Goal: Obtain resource: Obtain resource

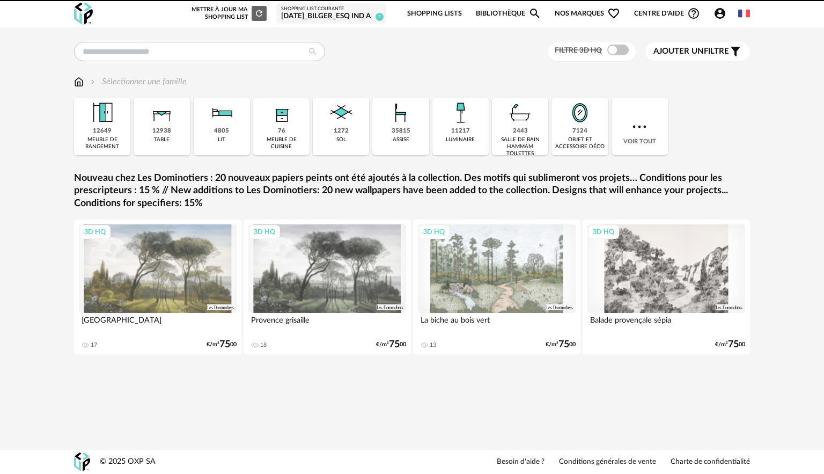
click at [171, 128] on div "12938 table" at bounding box center [162, 126] width 56 height 57
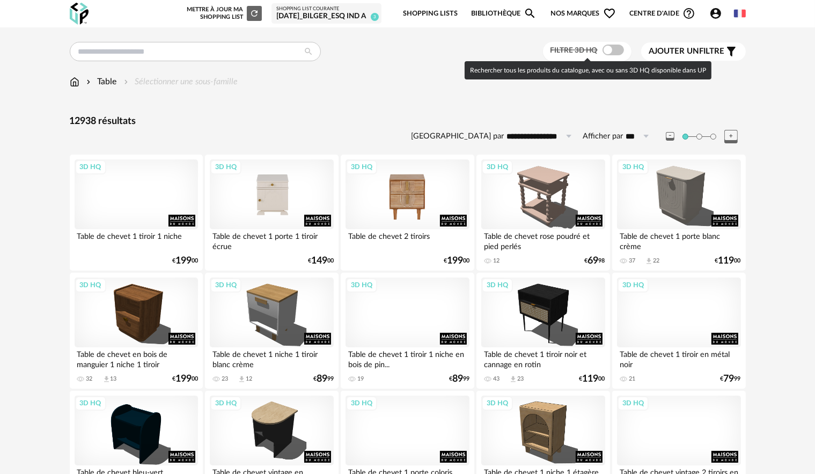
click at [609, 49] on span at bounding box center [613, 50] width 21 height 11
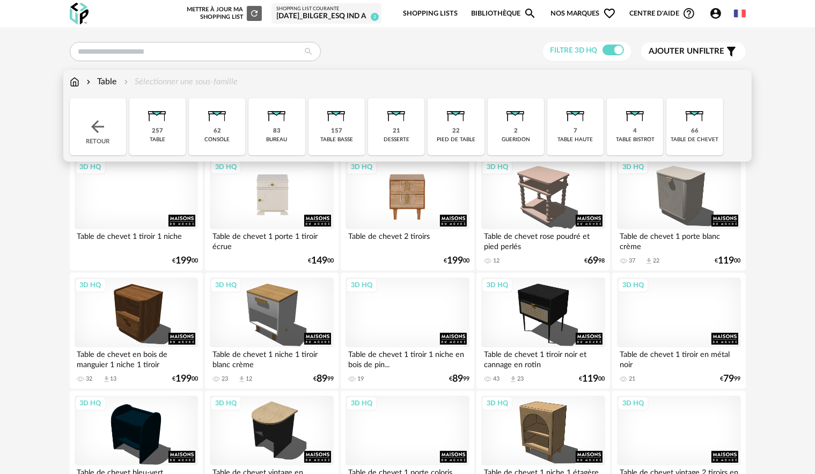
click at [105, 79] on div "Table" at bounding box center [100, 82] width 33 height 12
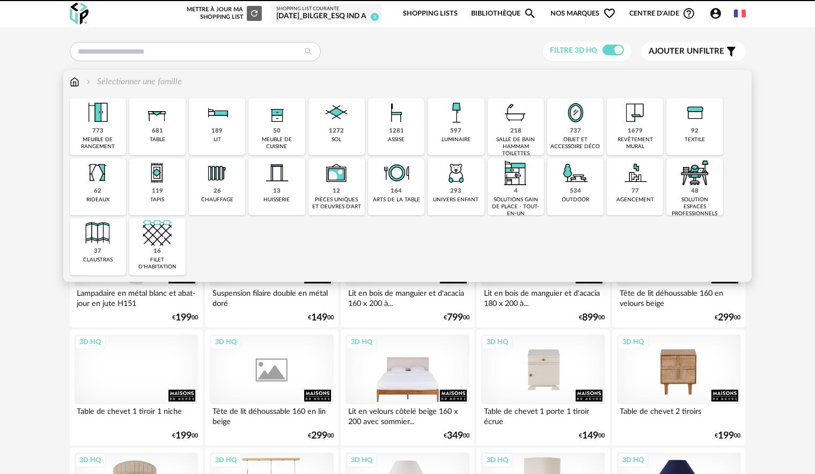
click at [88, 82] on img at bounding box center [88, 82] width 9 height 12
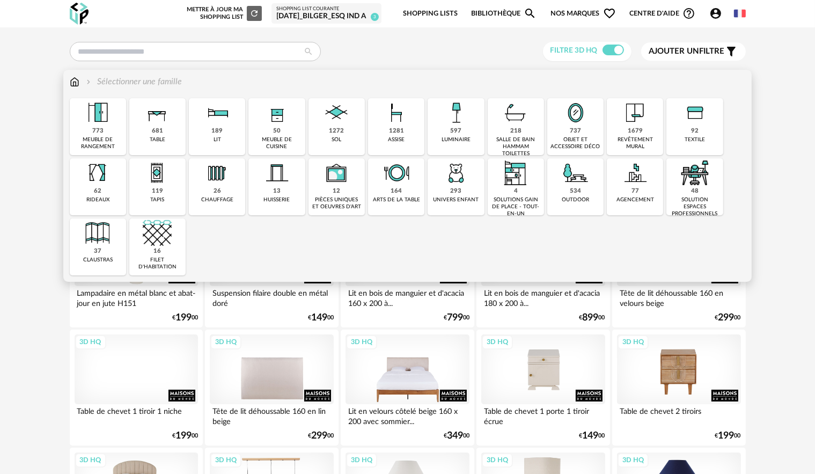
click at [155, 128] on div "681" at bounding box center [157, 131] width 11 height 8
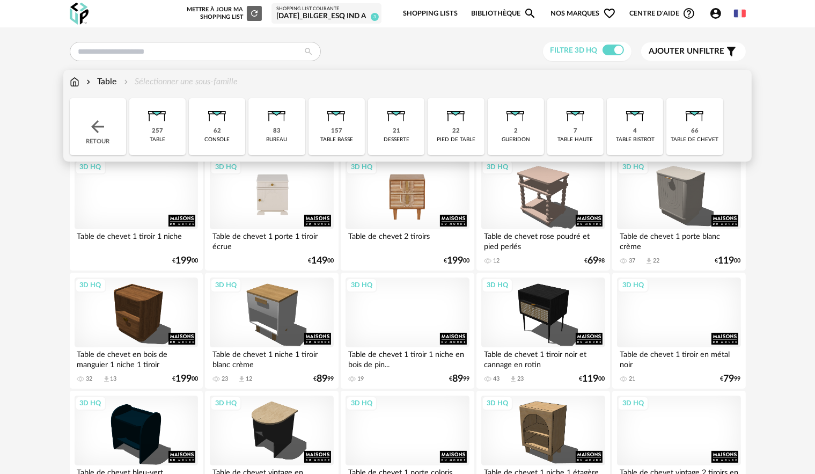
click at [331, 120] on img at bounding box center [336, 112] width 29 height 29
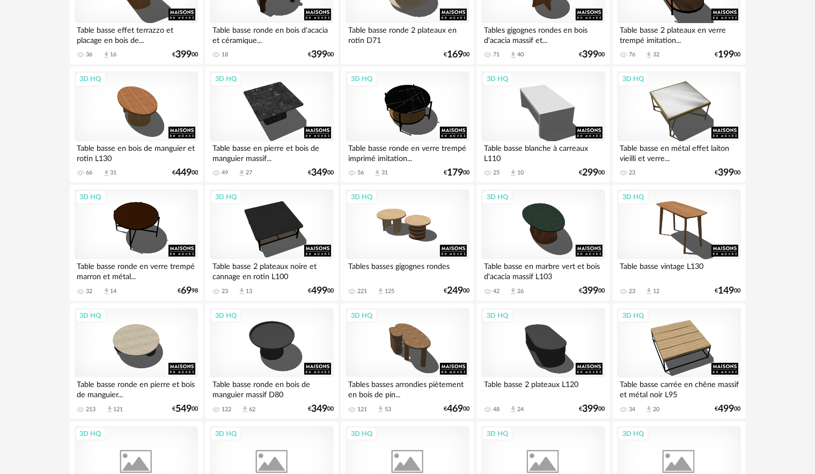
scroll to position [215, 0]
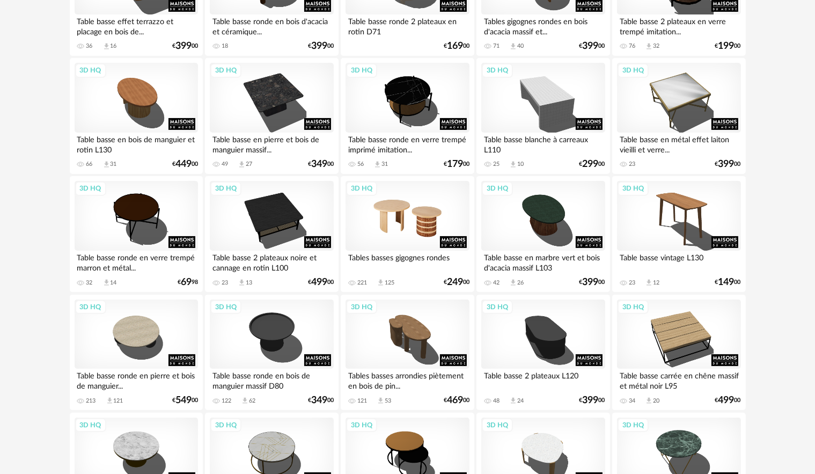
click at [431, 221] on div "3D HQ" at bounding box center [407, 216] width 123 height 70
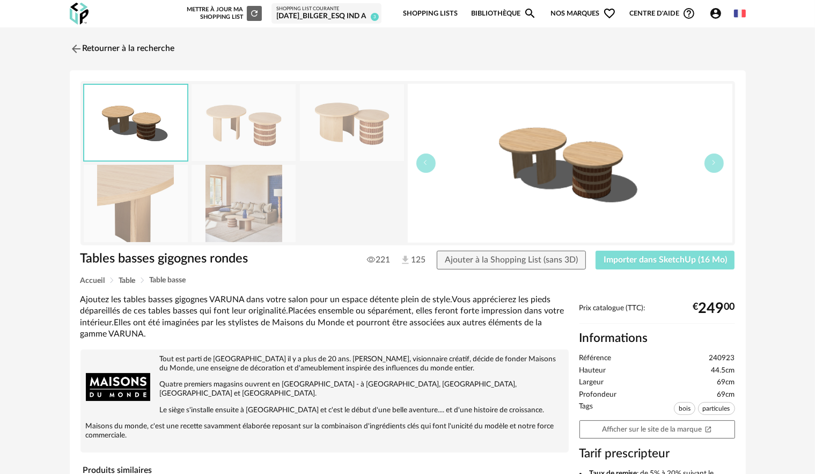
click at [644, 260] on span "Importer dans SketchUp (16 Mo)" at bounding box center [665, 259] width 123 height 9
click at [74, 49] on img at bounding box center [75, 49] width 16 height 16
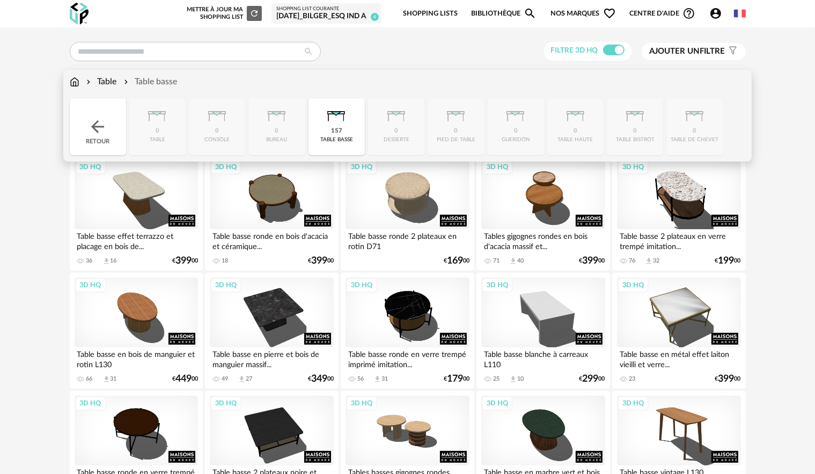
click at [106, 84] on div "Table" at bounding box center [100, 82] width 33 height 12
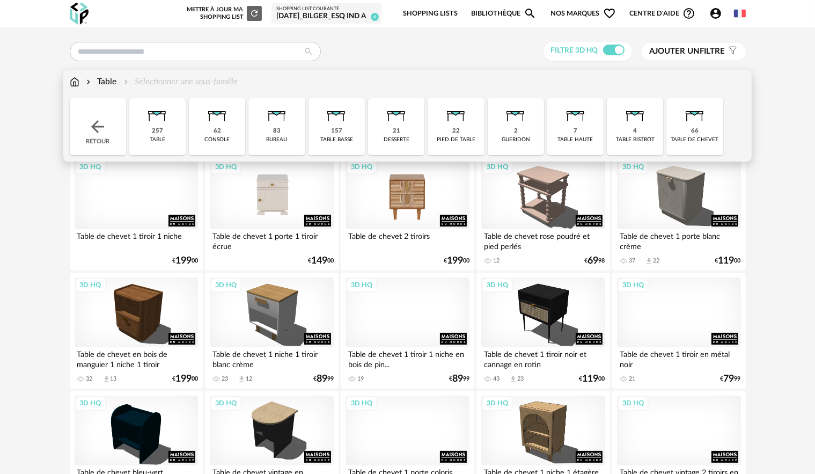
click at [102, 129] on img at bounding box center [97, 126] width 19 height 19
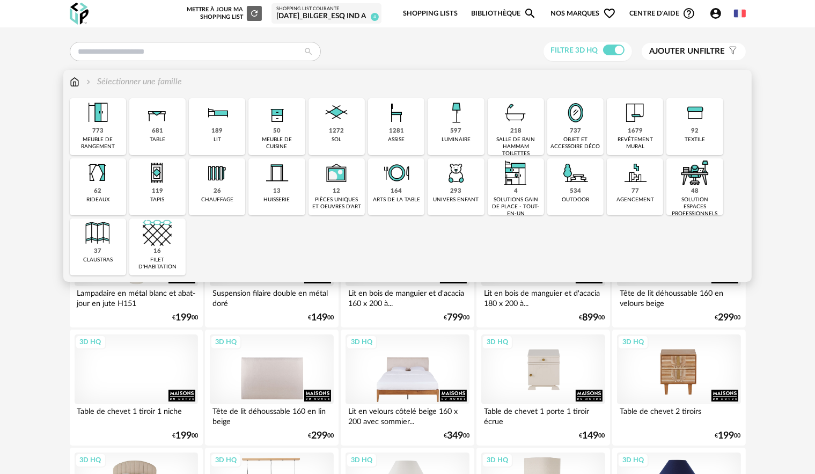
click at [400, 125] on img at bounding box center [396, 112] width 29 height 29
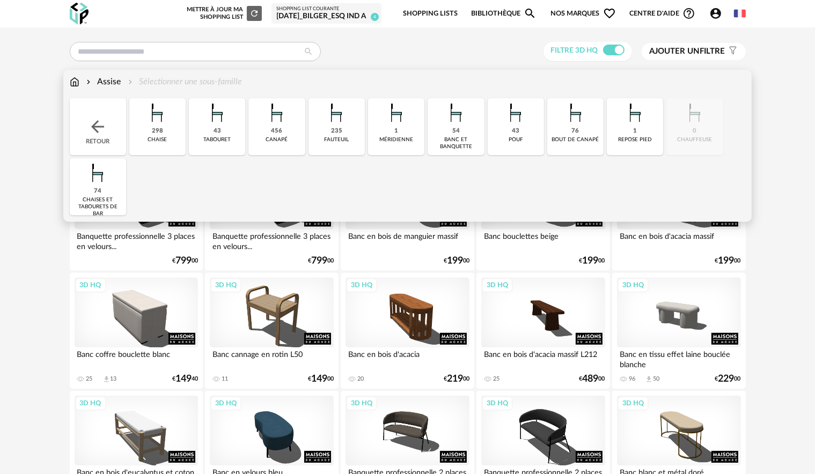
click at [332, 125] on img at bounding box center [336, 112] width 29 height 29
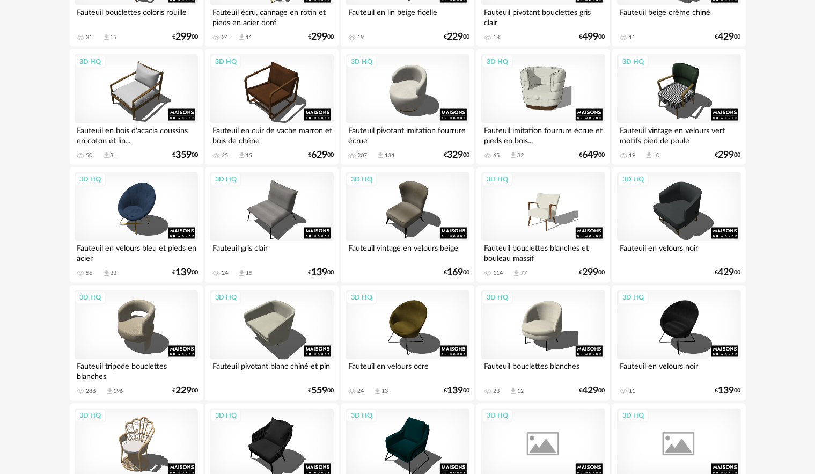
scroll to position [1878, 0]
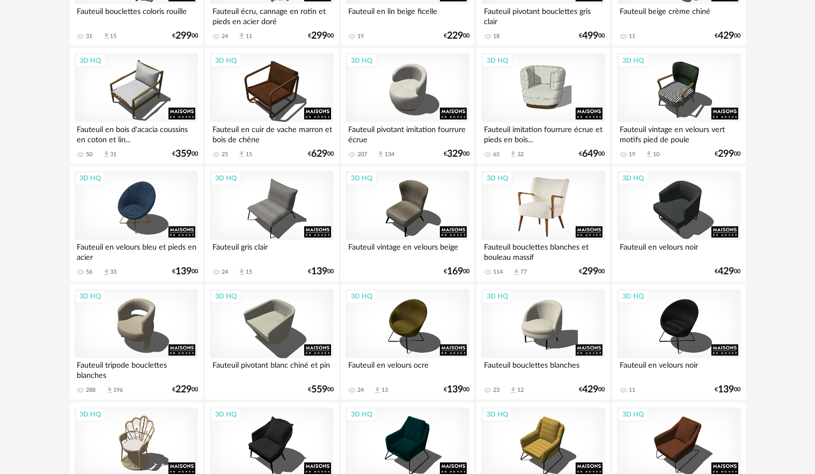
click at [569, 206] on div "3D HQ" at bounding box center [542, 206] width 123 height 70
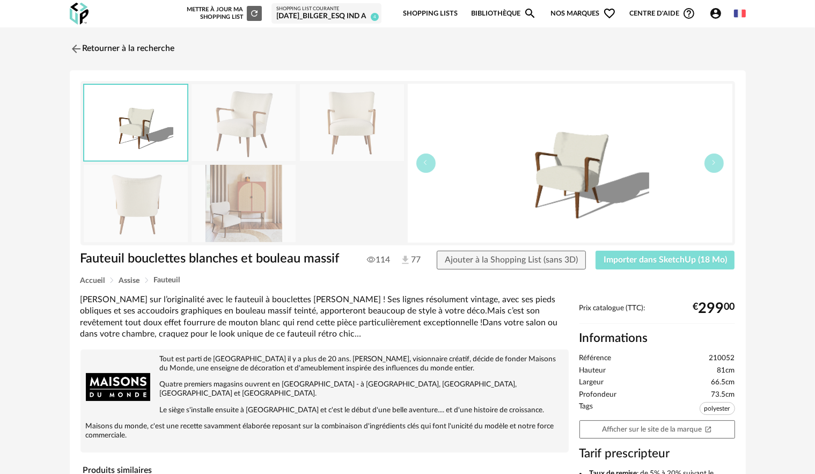
click at [655, 262] on span "Importer dans SketchUp (18 Mo)" at bounding box center [665, 259] width 123 height 9
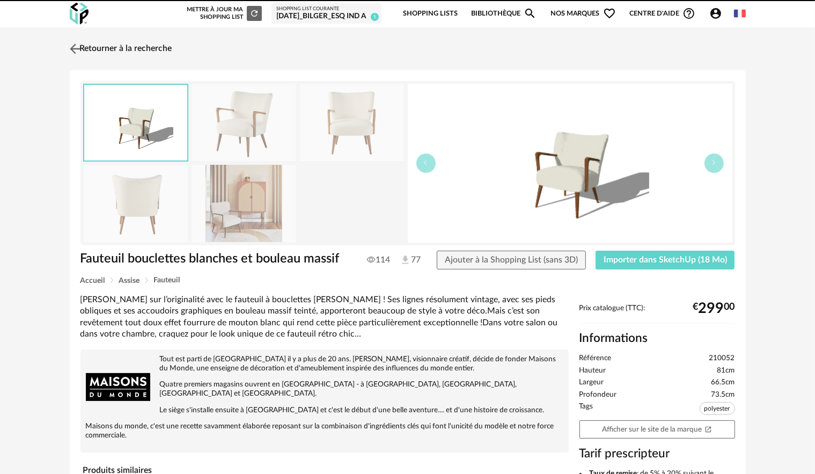
click at [67, 45] on img at bounding box center [75, 49] width 16 height 16
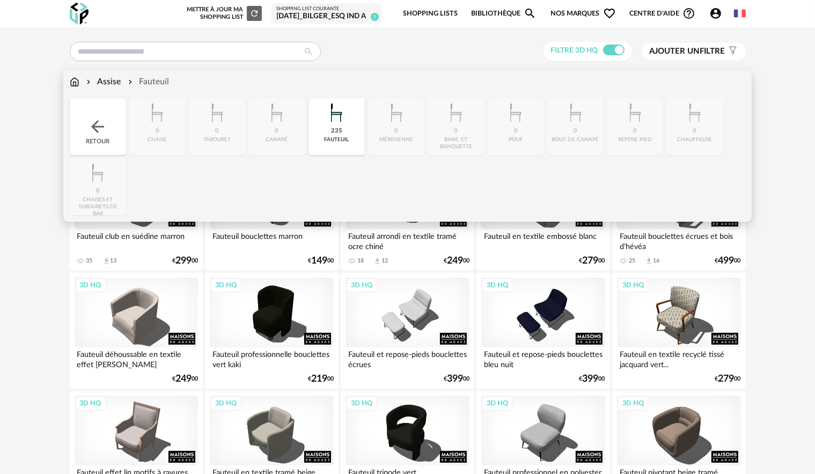
click at [104, 82] on div "Assise" at bounding box center [102, 82] width 37 height 12
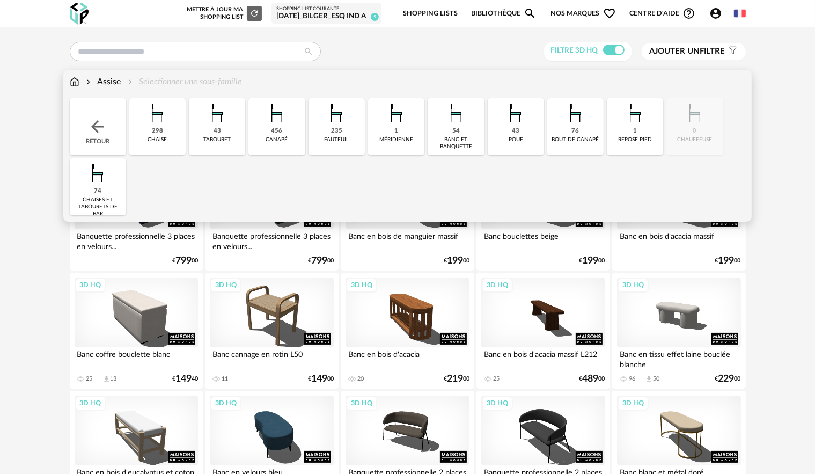
click at [77, 81] on img at bounding box center [75, 82] width 10 height 12
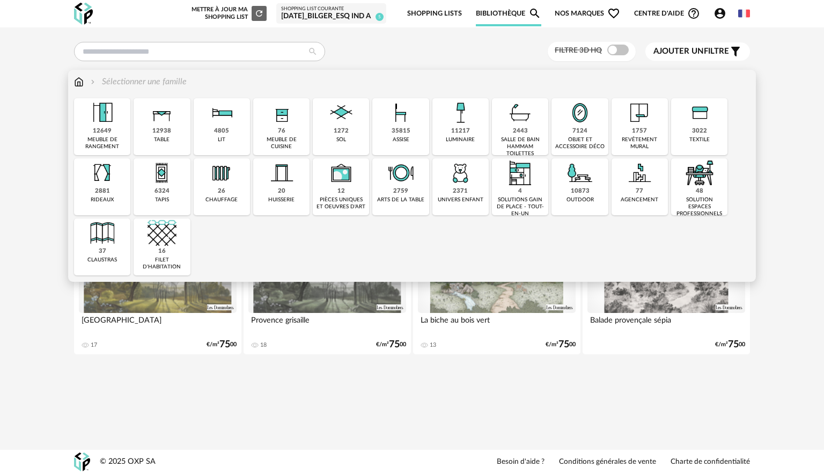
click at [419, 122] on div "35815 assise" at bounding box center [400, 126] width 56 height 57
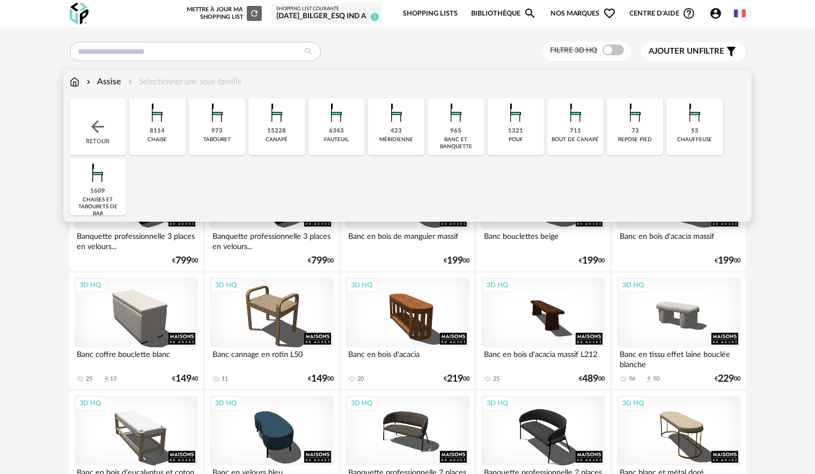
click at [288, 121] on img at bounding box center [276, 112] width 29 height 29
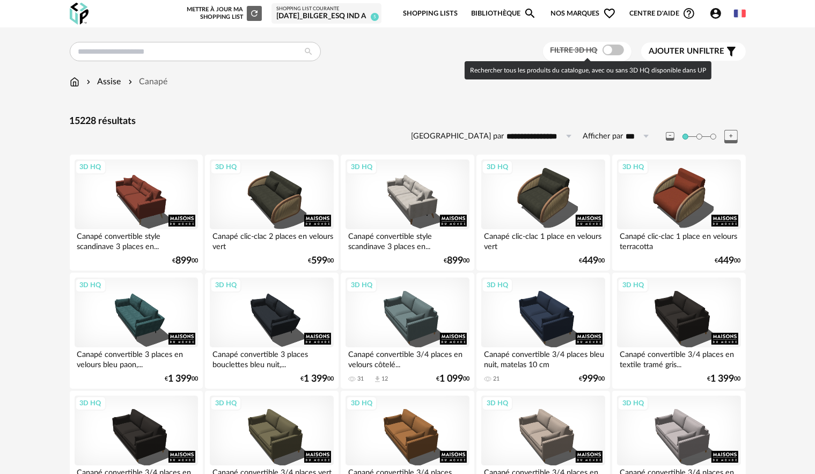
click at [612, 49] on span at bounding box center [613, 50] width 21 height 11
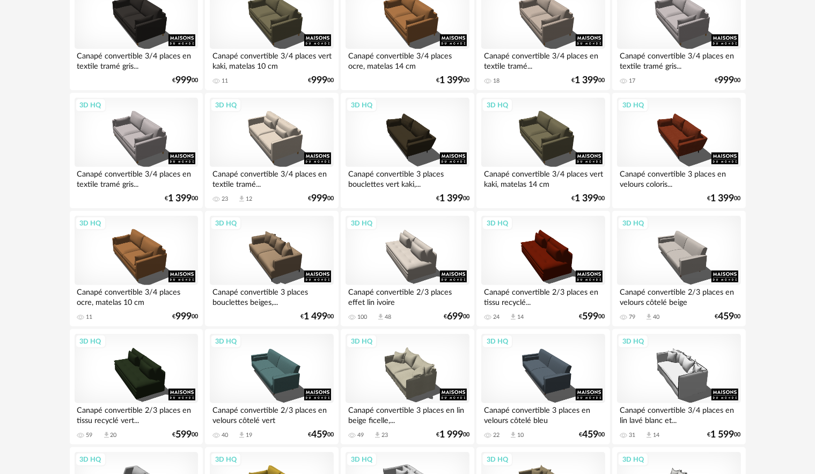
scroll to position [483, 0]
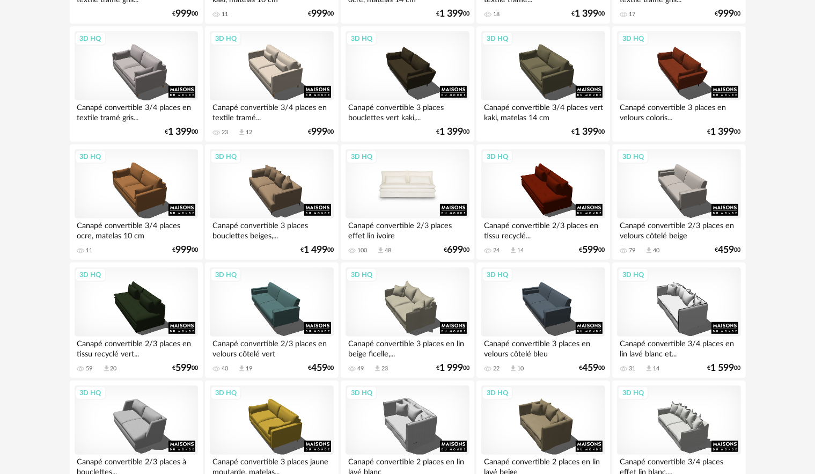
click at [455, 189] on div "3D HQ" at bounding box center [407, 184] width 123 height 70
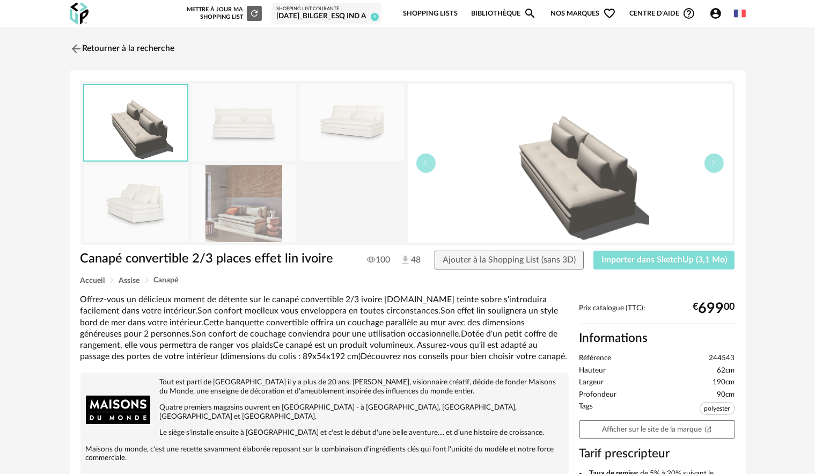
click at [665, 267] on button "Importer dans SketchUp (3,1 Mo)" at bounding box center [665, 260] width 142 height 19
click at [78, 50] on img at bounding box center [75, 49] width 16 height 16
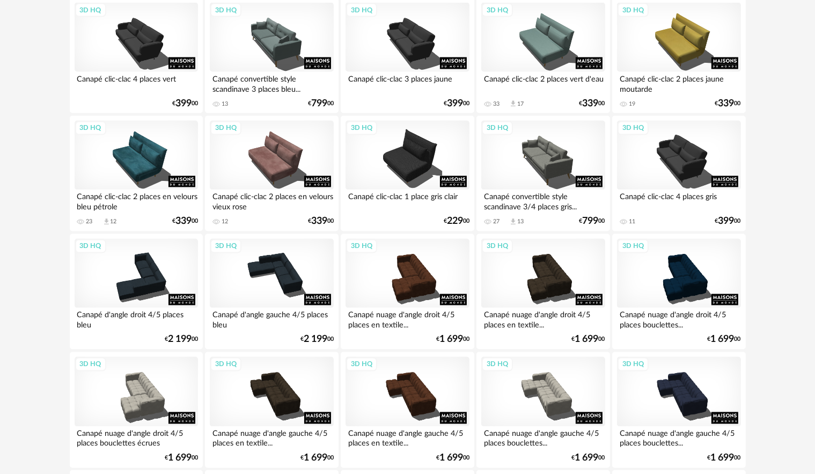
scroll to position [2093, 0]
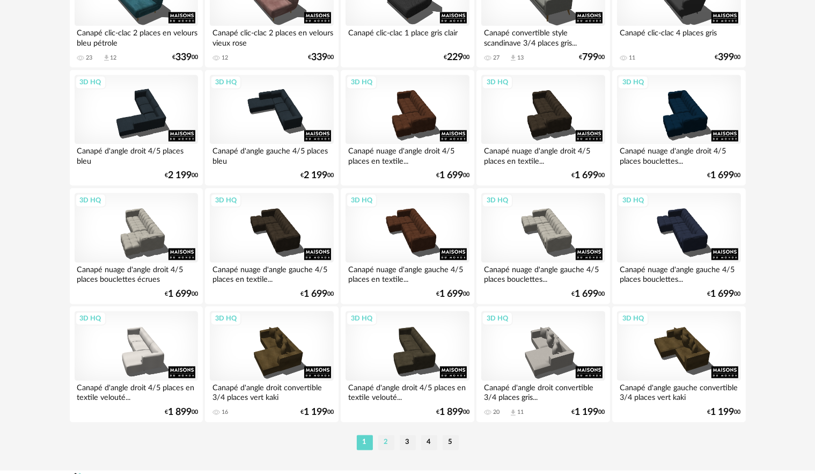
click at [389, 441] on li "2" at bounding box center [386, 442] width 16 height 15
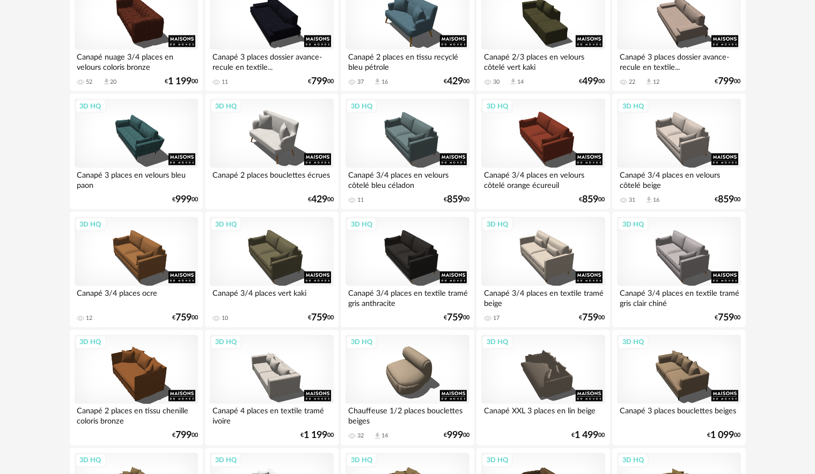
scroll to position [1717, 0]
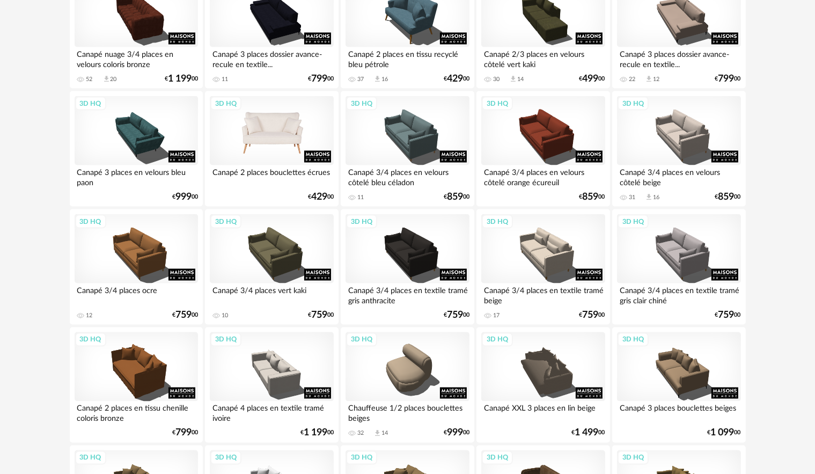
click at [294, 131] on div "3D HQ" at bounding box center [271, 131] width 123 height 70
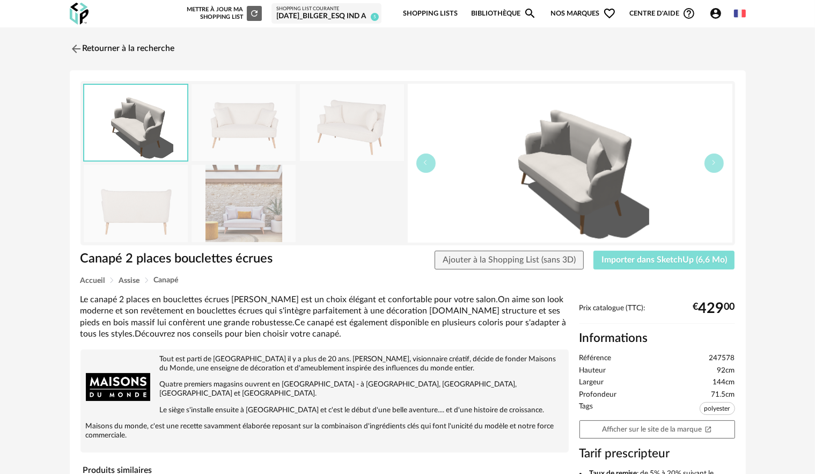
click at [666, 266] on button "Importer dans SketchUp (6,6 Mo)" at bounding box center [665, 260] width 142 height 19
click at [79, 46] on img at bounding box center [75, 49] width 16 height 16
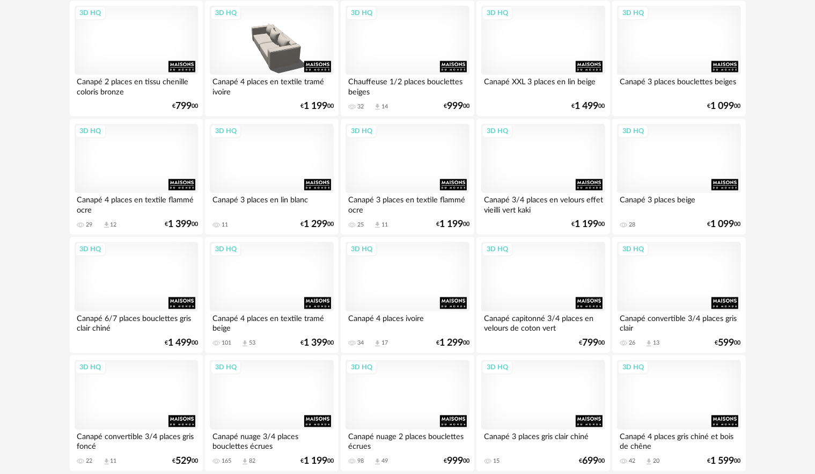
scroll to position [2113, 0]
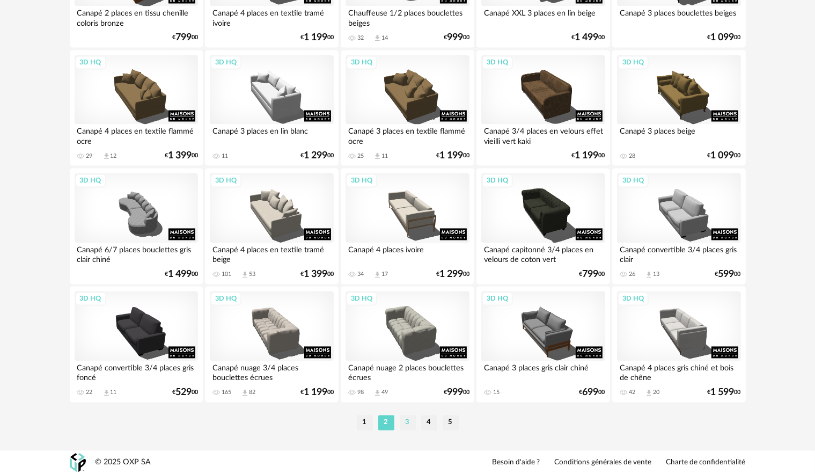
click at [405, 422] on li "3" at bounding box center [408, 422] width 16 height 15
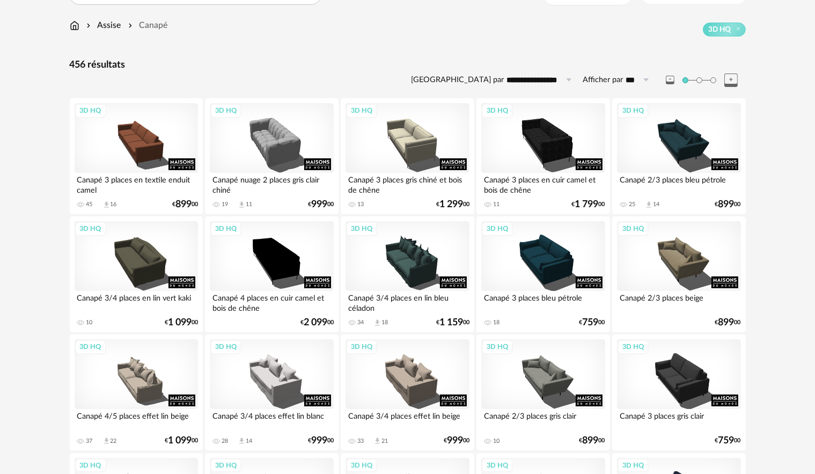
scroll to position [107, 0]
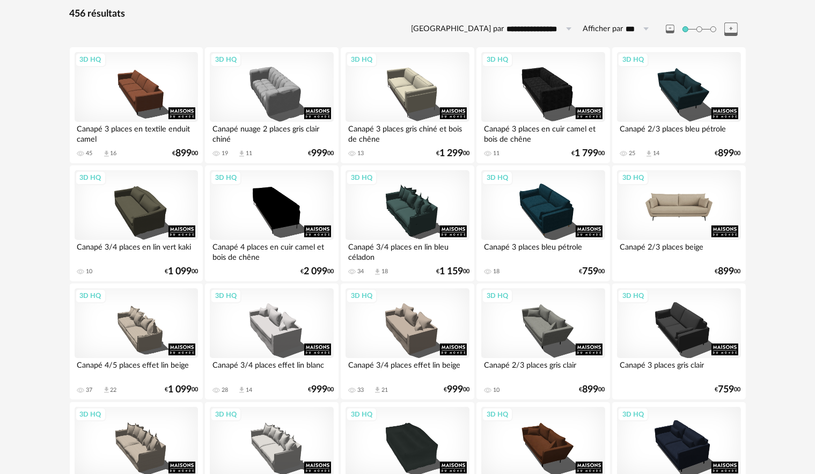
click at [693, 202] on div "3D HQ" at bounding box center [678, 205] width 123 height 70
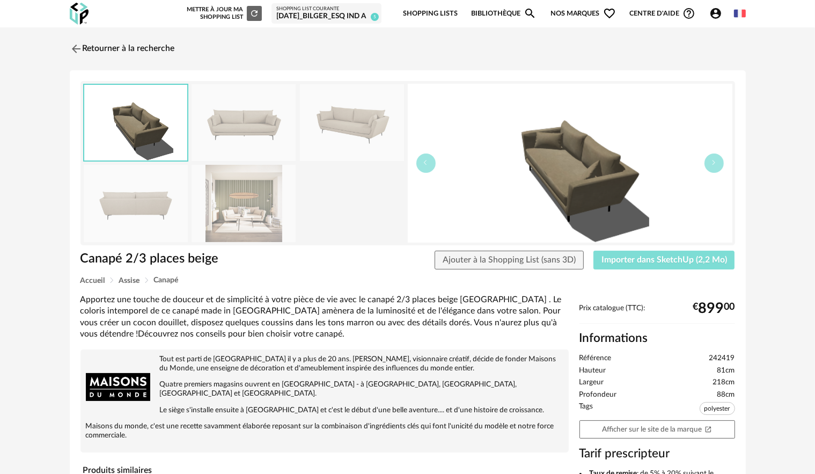
click at [641, 258] on span "Importer dans SketchUp (2,2 Mo)" at bounding box center [665, 259] width 126 height 9
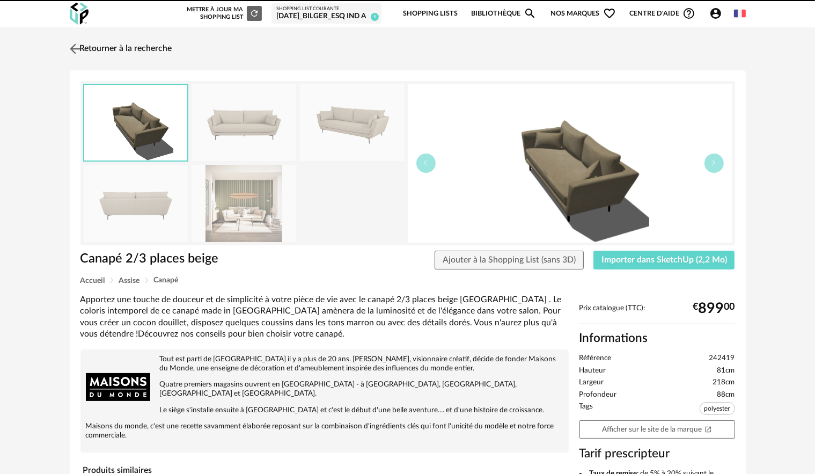
click at [74, 49] on img at bounding box center [75, 49] width 16 height 16
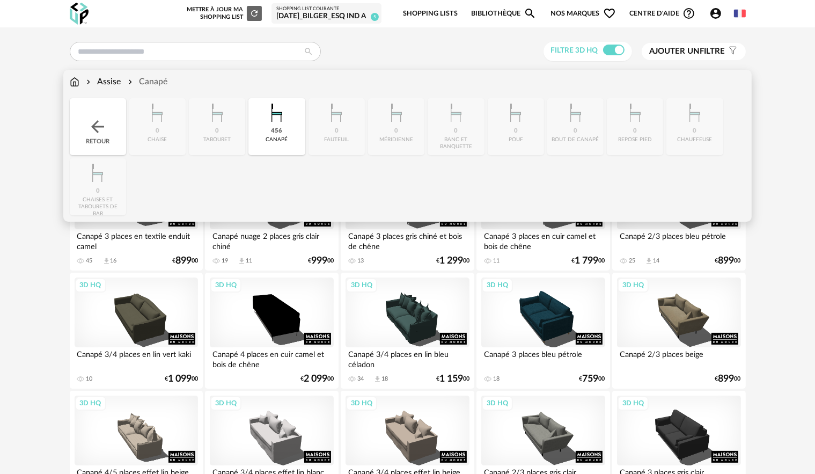
click at [71, 79] on img at bounding box center [75, 82] width 10 height 12
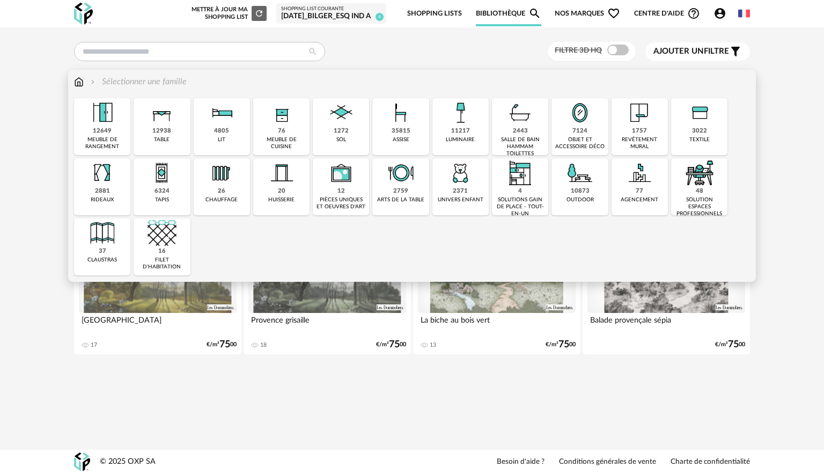
click at [165, 119] on img at bounding box center [162, 112] width 29 height 29
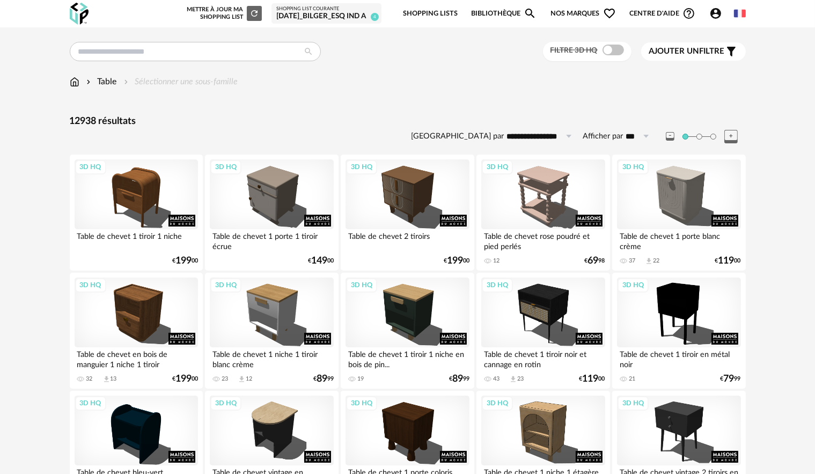
click at [101, 82] on div "Table" at bounding box center [100, 82] width 33 height 12
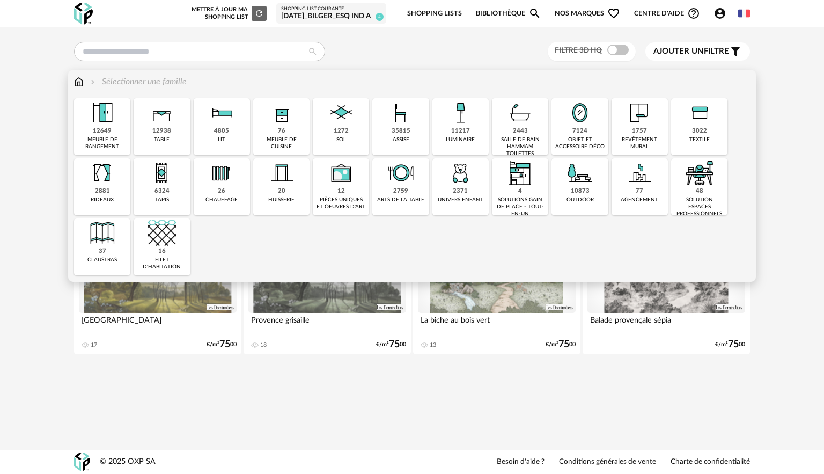
click at [163, 133] on div "12938" at bounding box center [161, 131] width 19 height 8
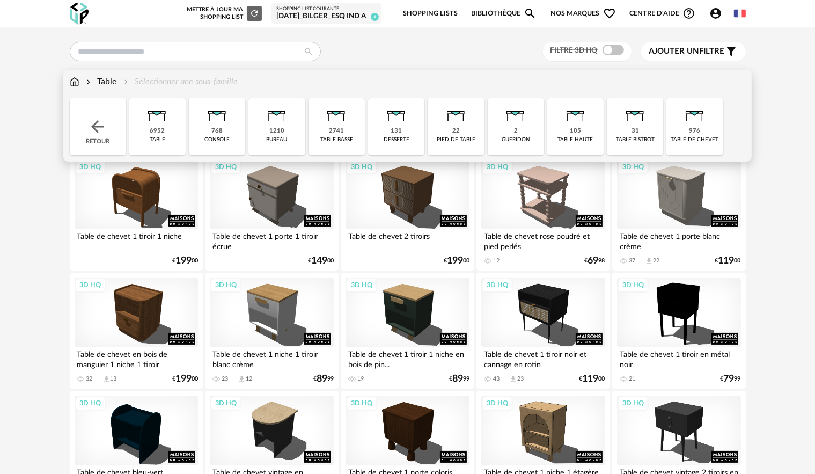
click at [348, 125] on img at bounding box center [336, 112] width 29 height 29
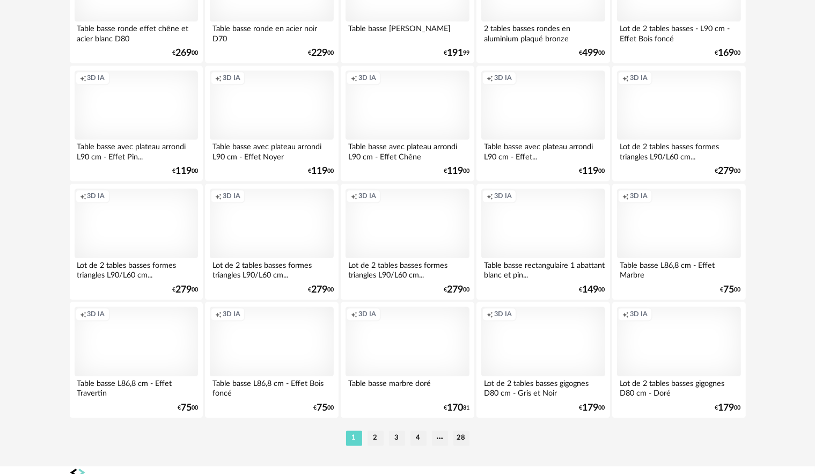
scroll to position [2113, 0]
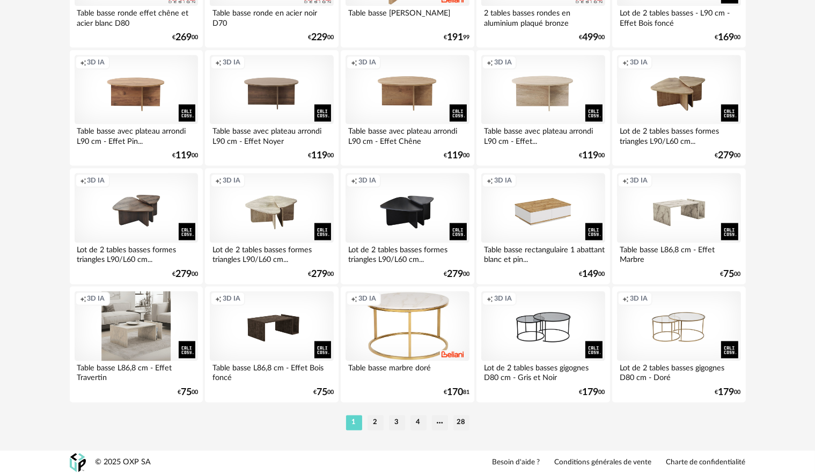
click at [174, 324] on div "Creation icon 3D IA" at bounding box center [136, 326] width 123 height 70
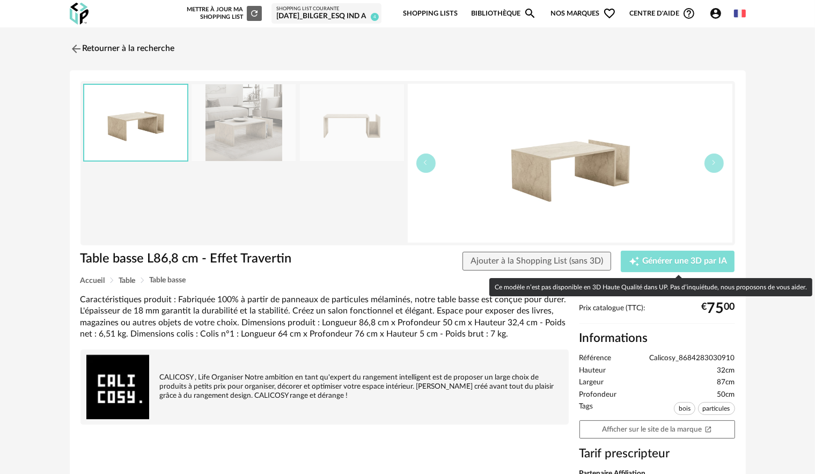
click at [672, 261] on span "Générer une 3D par IA" at bounding box center [684, 261] width 85 height 9
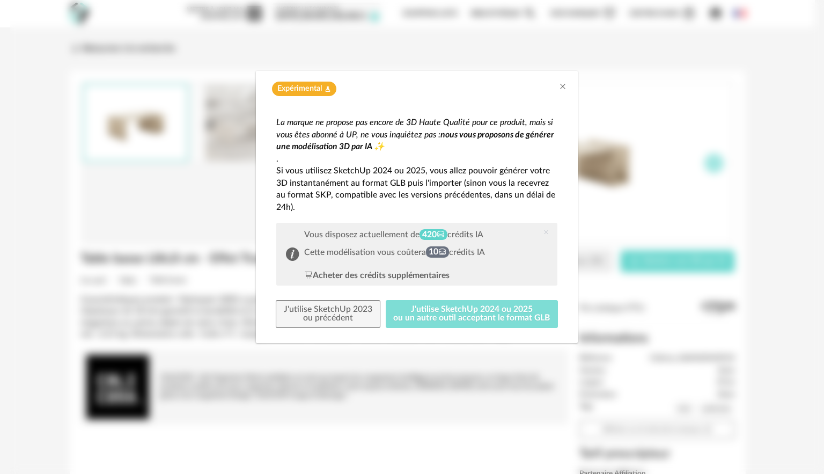
click at [429, 310] on button "J'utilise SketchUp 2024 ou 2025 ou un autre outil acceptant le format GLB" at bounding box center [472, 314] width 173 height 28
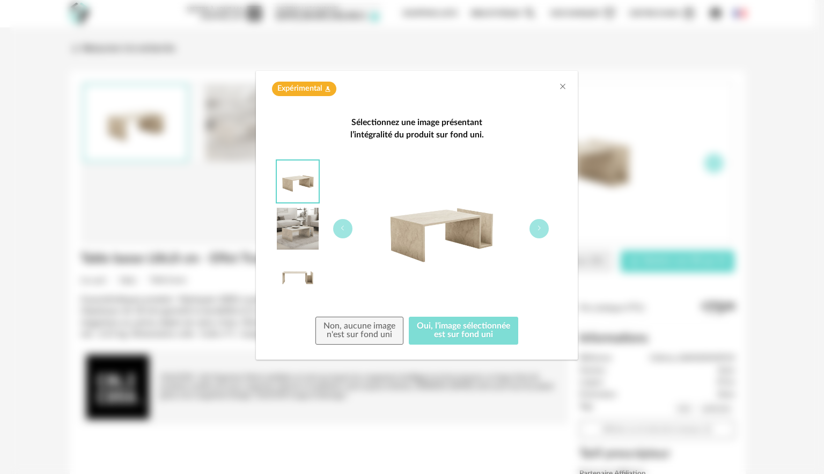
click at [441, 332] on button "Oui, l'image sélectionnée est sur fond uni" at bounding box center [463, 331] width 109 height 28
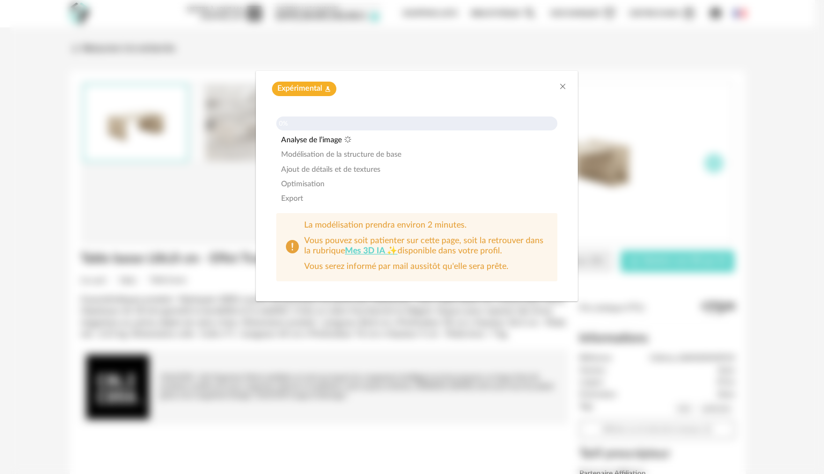
click at [693, 184] on div "Expérimental Flask icon 0% Analyse de l’image Modélisation de la structure de b…" at bounding box center [417, 237] width 815 height 474
click at [465, 306] on div "Expérimental Flask icon 1% Analyse de l’image Modélisation de la structure de b…" at bounding box center [417, 237] width 815 height 474
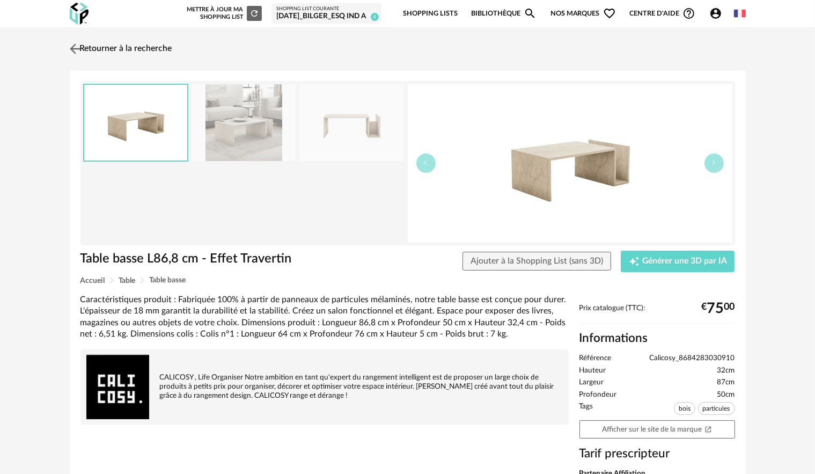
click at [76, 49] on img at bounding box center [75, 49] width 16 height 16
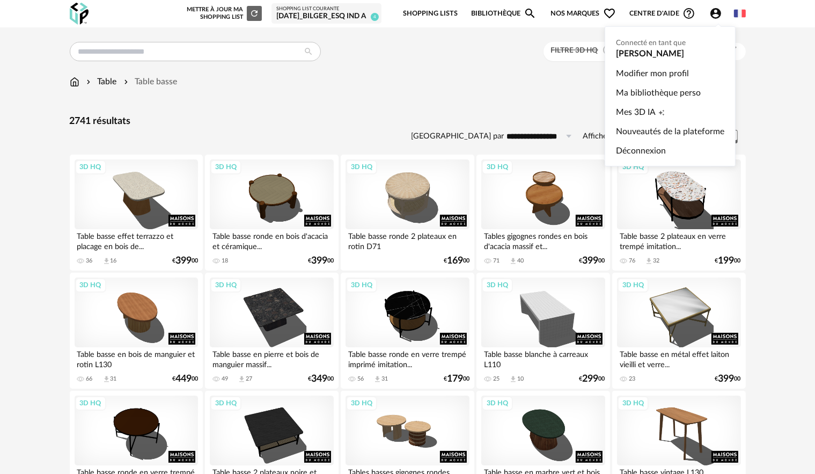
click at [719, 14] on icon "Account Circle icon" at bounding box center [716, 13] width 11 height 11
click at [646, 111] on span "Mes 3D IA" at bounding box center [636, 111] width 40 height 19
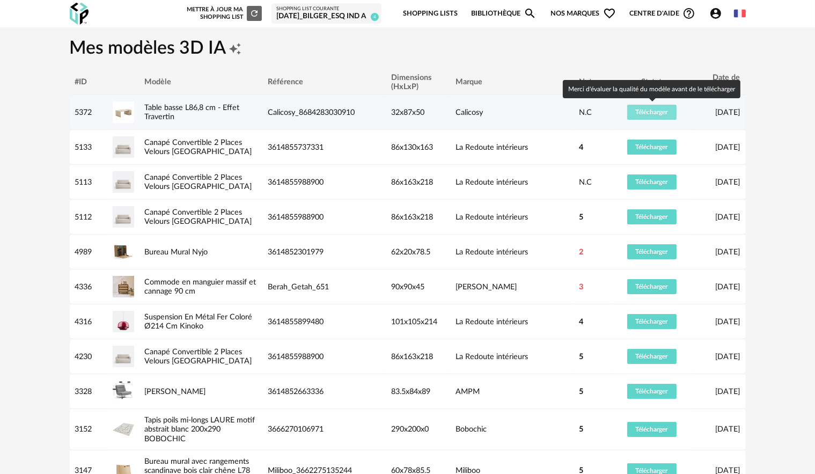
click at [662, 109] on span "Télécharger" at bounding box center [652, 112] width 32 height 6
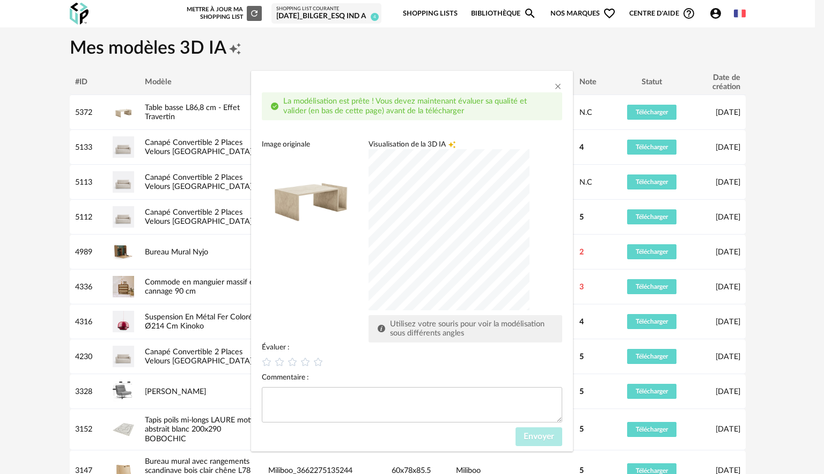
click at [526, 233] on div "dialog" at bounding box center [449, 229] width 161 height 161
click at [369, 233] on div "dialog" at bounding box center [449, 229] width 161 height 161
click at [274, 361] on icon "dialog" at bounding box center [279, 361] width 11 height 11
click at [539, 436] on span "Envoyer" at bounding box center [539, 436] width 31 height 9
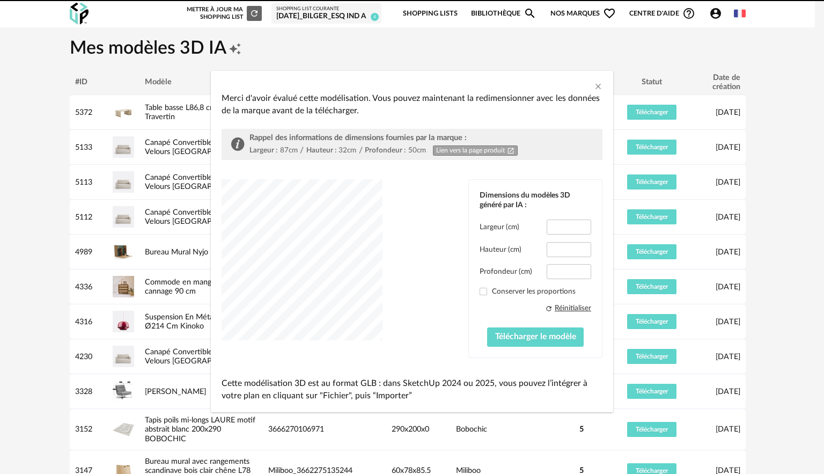
type input "****"
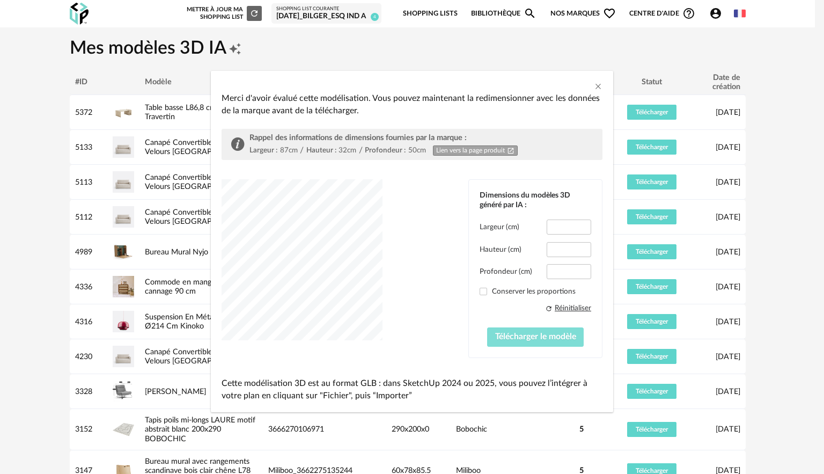
click at [542, 337] on span "Télécharger le modèle" at bounding box center [535, 336] width 81 height 9
